Goal: Task Accomplishment & Management: Find specific page/section

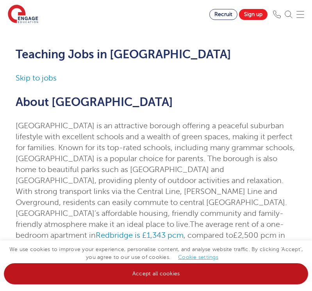
click at [184, 273] on link "Accept all cookies" at bounding box center [156, 273] width 304 height 21
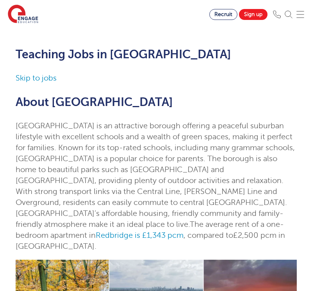
click at [301, 16] on img at bounding box center [300, 15] width 8 height 8
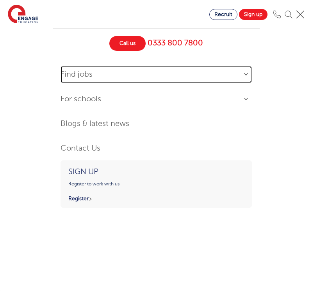
click at [143, 68] on link "Find jobs" at bounding box center [156, 74] width 191 height 17
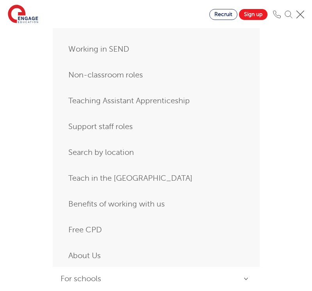
scroll to position [50, 0]
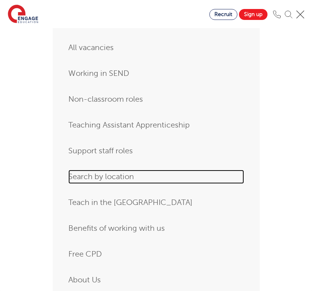
click at [87, 174] on link "Search by location" at bounding box center [156, 177] width 176 height 14
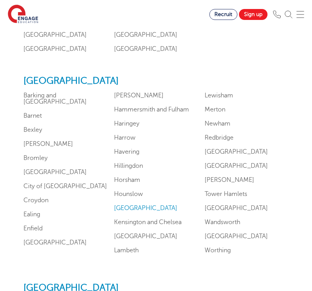
scroll to position [434, 0]
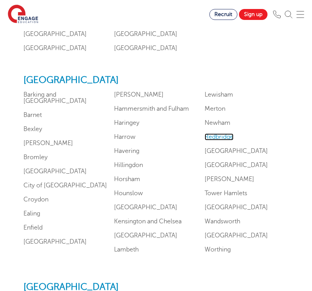
click at [213, 133] on link "Redbridge" at bounding box center [219, 136] width 29 height 7
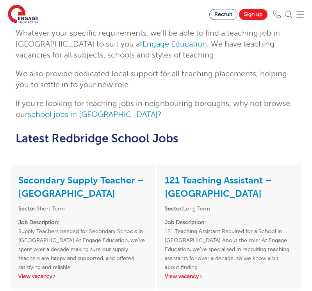
scroll to position [812, 0]
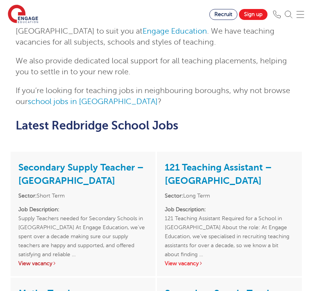
click at [39, 260] on link "View vacancy" at bounding box center [37, 263] width 38 height 6
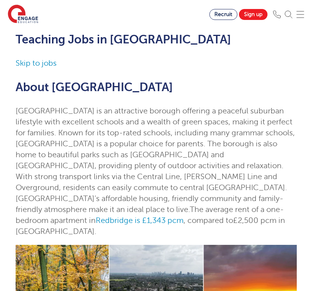
scroll to position [0, 0]
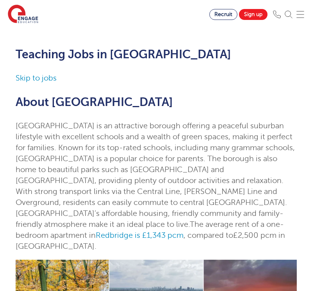
click at [193, 106] on h2 "About [GEOGRAPHIC_DATA]" at bounding box center [156, 101] width 281 height 13
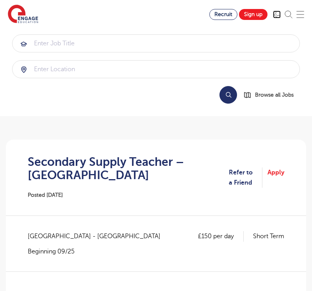
click at [278, 12] on img at bounding box center [277, 15] width 8 height 8
click at [277, 14] on img at bounding box center [277, 15] width 8 height 8
click at [301, 15] on img at bounding box center [300, 15] width 8 height 8
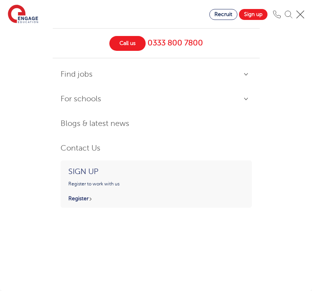
click at [37, 82] on div "Call us 0333 800 7800 Find jobs All vacancies Working in SEND Non-classroom rol…" at bounding box center [156, 145] width 312 height 291
